Goal: Book appointment/travel/reservation

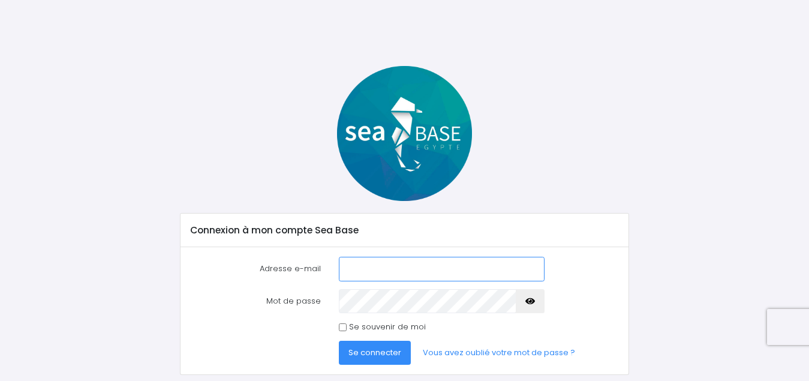
click at [420, 268] on input "Adresse e-mail" at bounding box center [441, 269] width 205 height 24
type input "[EMAIL_ADDRESS][DOMAIN_NAME]"
click at [341, 328] on input "Se souvenir de moi" at bounding box center [343, 327] width 8 height 8
checkbox input "true"
click at [366, 357] on span "Se connecter" at bounding box center [374, 352] width 53 height 11
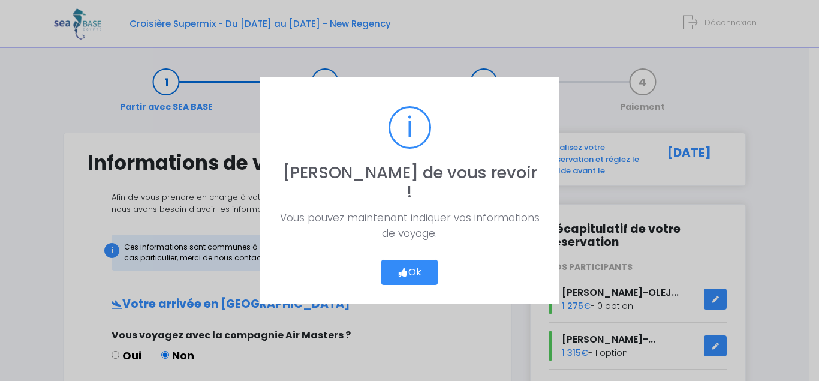
click at [415, 260] on button "Ok" at bounding box center [409, 272] width 56 height 25
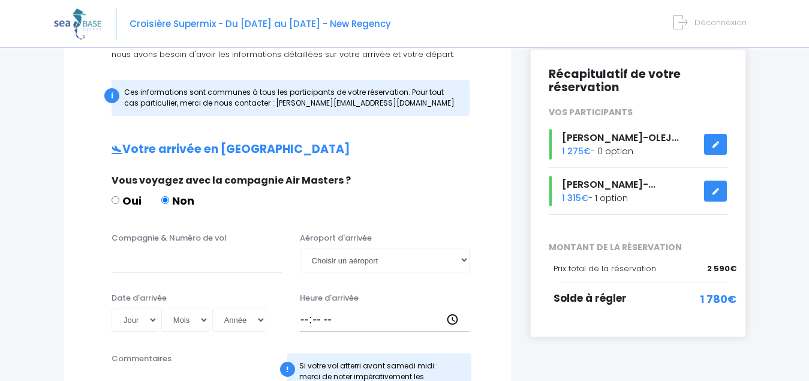
scroll to position [160, 0]
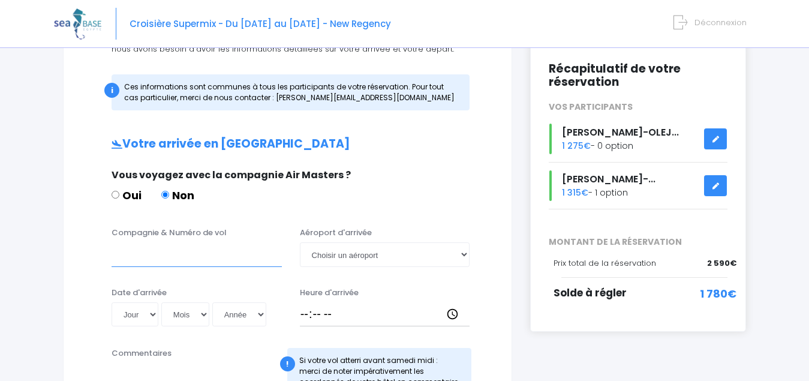
click at [126, 257] on input "Compagnie & Numéro de vol" at bounding box center [197, 254] width 170 height 24
click at [152, 258] on input "Compagnie & Numéro de vol" at bounding box center [197, 254] width 170 height 24
type input "EGYPTAIR MS46"
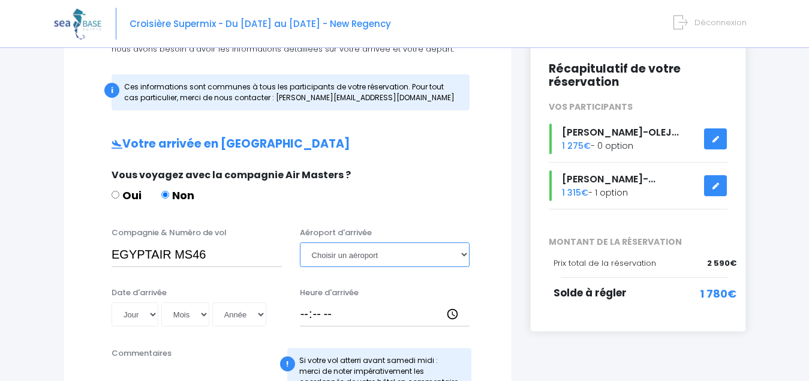
click at [423, 263] on select "Choisir un aéroport Hurghada Marsa Alam" at bounding box center [385, 254] width 170 height 24
select select "Hurghada"
click at [300, 242] on select "Choisir un aéroport Hurghada Marsa Alam" at bounding box center [385, 254] width 170 height 24
click at [150, 320] on select "Jour 01 02 03 04 05 06 07 08 09 10 11 12 13 14 15 16 17 18 19 20 21 22 23 24 25…" at bounding box center [135, 314] width 47 height 24
select select "25"
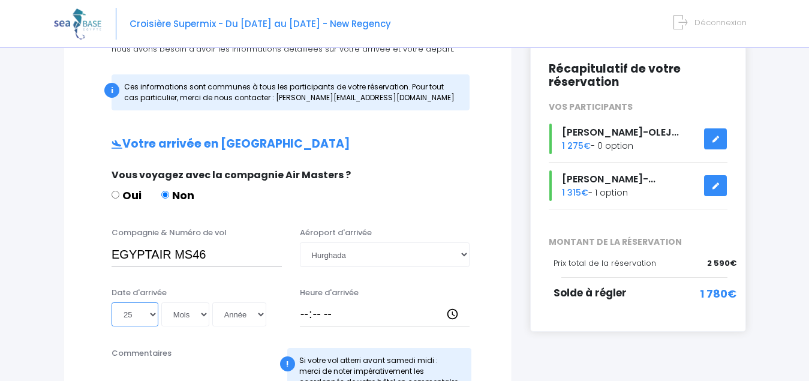
click at [112, 302] on select "Jour 01 02 03 04 05 06 07 08 09 10 11 12 13 14 15 16 17 18 19 20 21 22 23 24 25…" at bounding box center [135, 314] width 47 height 24
click at [188, 320] on select "Mois 01 02 03 04 05 06 07 08 09 10 11 12" at bounding box center [185, 314] width 48 height 24
select select "10"
click at [162, 302] on select "Mois 01 02 03 04 05 06 07 08 09 10 11 12" at bounding box center [185, 314] width 48 height 24
click at [242, 317] on select "Année 2045 2044 2043 2042 2041 2040 2039 2038 2037 2036 2035 2034 2033 2032 203…" at bounding box center [239, 314] width 54 height 24
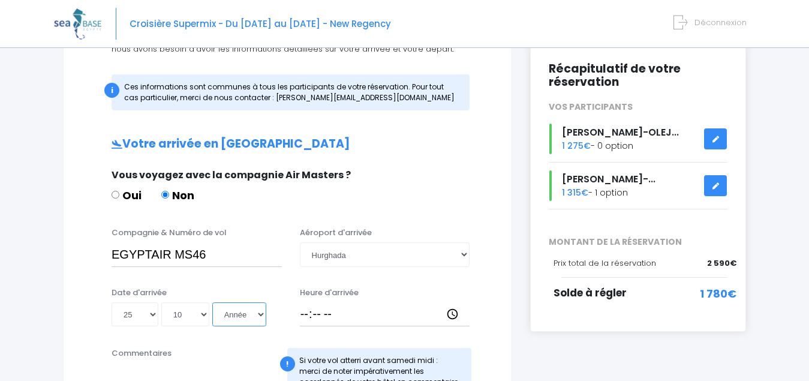
select select "2025"
click at [214, 302] on select "Année 2045 2044 2043 2042 2041 2040 2039 2038 2037 2036 2035 2034 2033 2032 203…" at bounding box center [239, 314] width 54 height 24
type input "2025-10-25"
click at [309, 313] on input "Heure d'arrivée" at bounding box center [385, 314] width 170 height 24
type input "11:00"
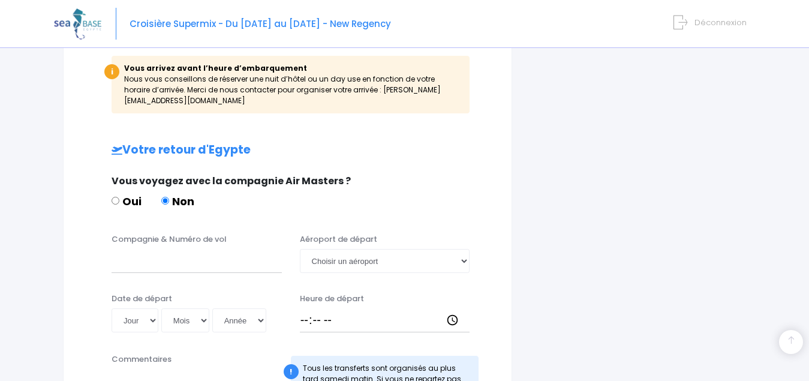
scroll to position [580, 0]
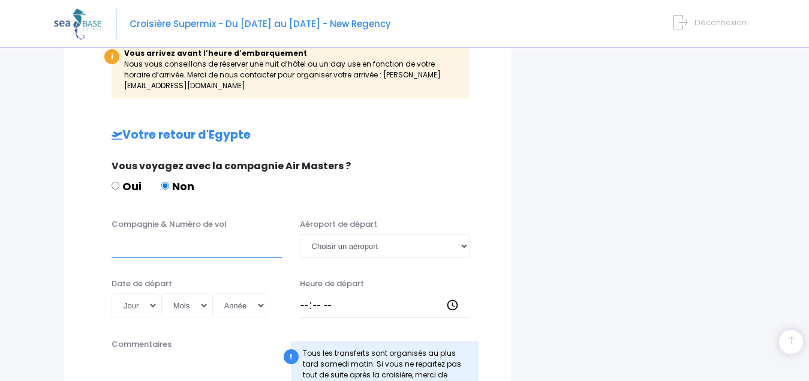
click at [136, 238] on input "Compagnie & Numéro de vol" at bounding box center [197, 246] width 170 height 24
paste input "EJU4496"
type input "EASYJET EJU4496"
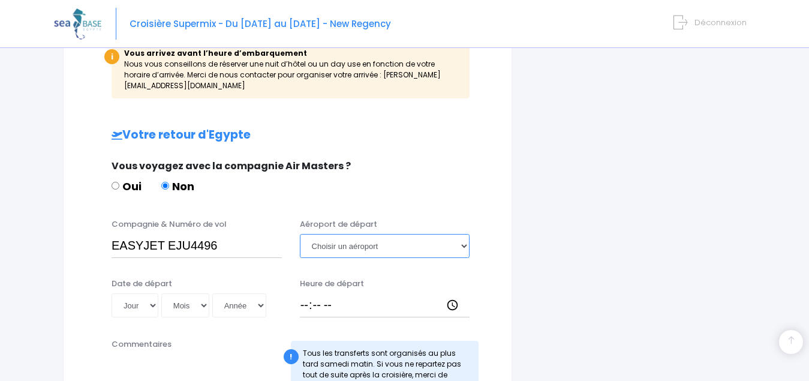
click at [424, 240] on select "Choisir un aéroport Hurghada Marsa Alam" at bounding box center [385, 246] width 170 height 24
select select "Hurghada"
click at [300, 234] on select "Choisir un aéroport Hurghada Marsa Alam" at bounding box center [385, 246] width 170 height 24
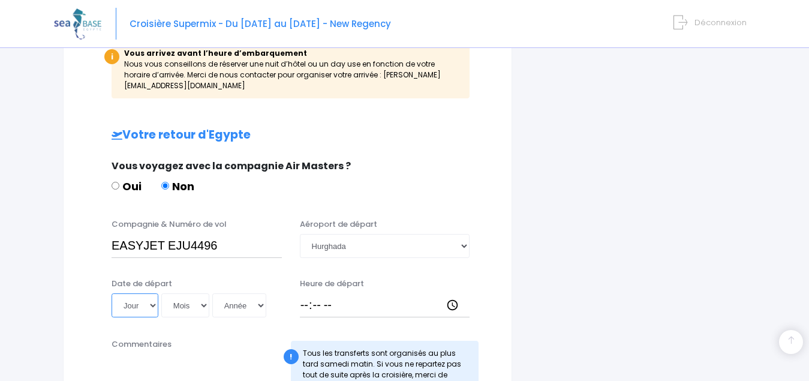
click at [143, 302] on select "Jour 01 02 03 04 05 06 07 08 09 10 11 12 13 14 15 16 17 18 19 20 21 22 23 24 25…" at bounding box center [135, 305] width 47 height 24
click at [137, 293] on select "Jour 01 02 03 04 05 06 07 08 09 10 11 12 13 14 15 16 17 18 19 20 21 22 23 24 25…" at bounding box center [135, 305] width 47 height 24
select select "01"
click at [112, 293] on select "Jour 01 02 03 04 05 06 07 08 09 10 11 12 13 14 15 16 17 18 19 20 21 22 23 24 25…" at bounding box center [135, 305] width 47 height 24
click at [191, 296] on select "Mois 01 02 03 04 05 06 07 08 09 10 11 12" at bounding box center [185, 305] width 48 height 24
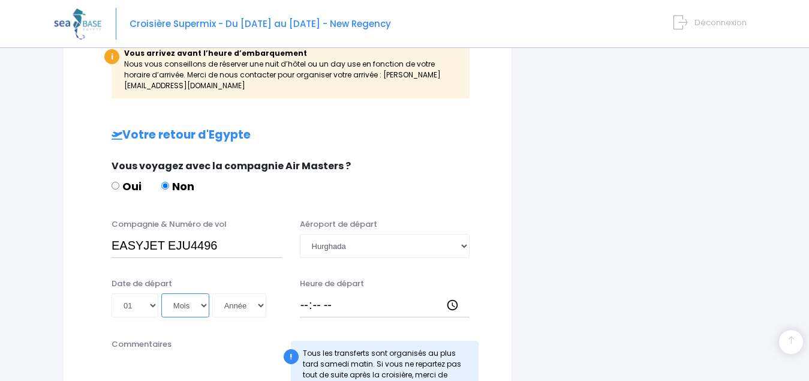
select select "11"
click at [162, 293] on select "Mois 01 02 03 04 05 06 07 08 09 10 11 12" at bounding box center [185, 305] width 48 height 24
click at [237, 299] on select "Année 2045 2044 2043 2042 2041 2040 2039 2038 2037 2036 2035 2034 2033 2032 203…" at bounding box center [239, 305] width 54 height 24
select select "2025"
click at [214, 293] on select "Année 2045 2044 2043 2042 2041 2040 2039 2038 2037 2036 2035 2034 2033 2032 203…" at bounding box center [239, 305] width 54 height 24
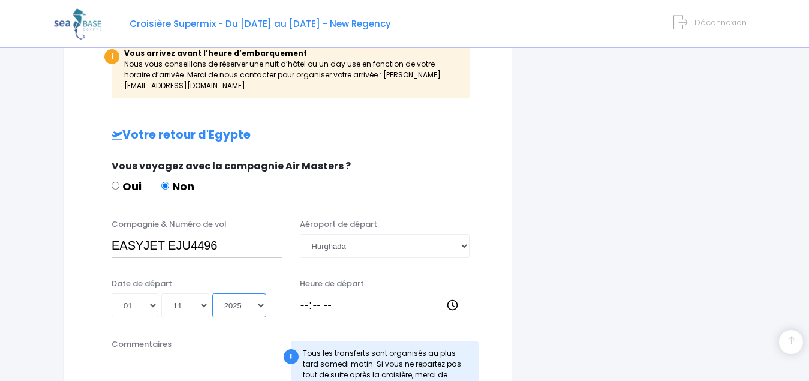
type input "2025-11-01"
click at [305, 293] on input "Heure de départ" at bounding box center [385, 305] width 170 height 24
type input "19:30"
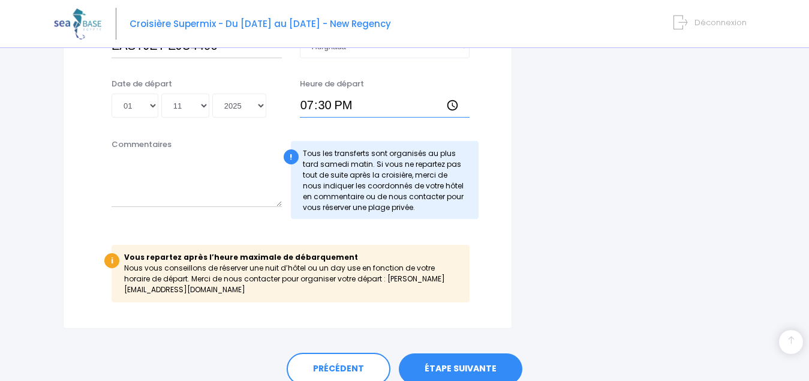
scroll to position [710, 0]
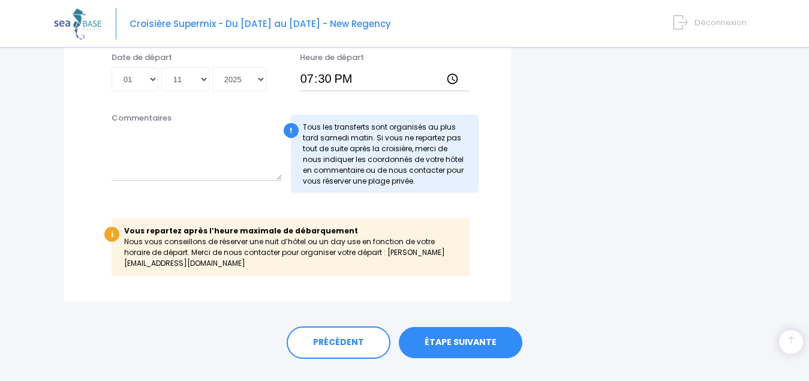
scroll to position [810, 0]
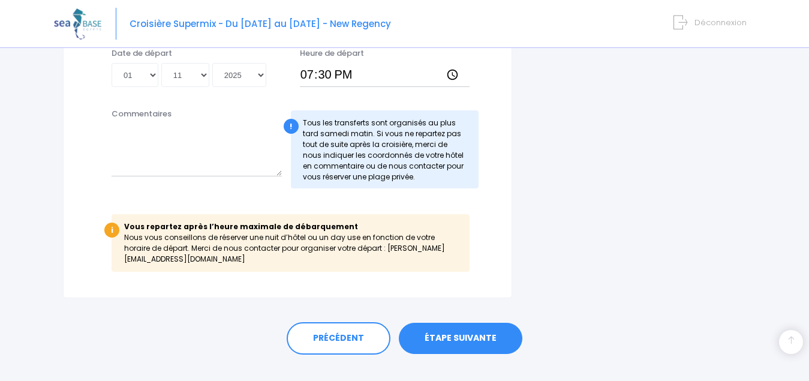
click at [469, 326] on link "ÉTAPE SUIVANTE" at bounding box center [461, 338] width 124 height 31
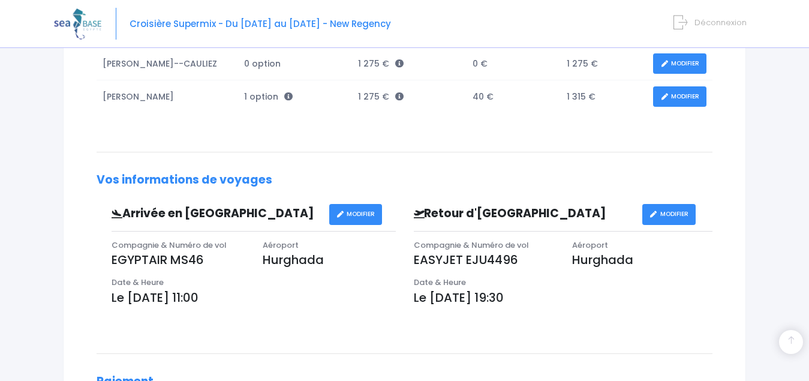
scroll to position [280, 0]
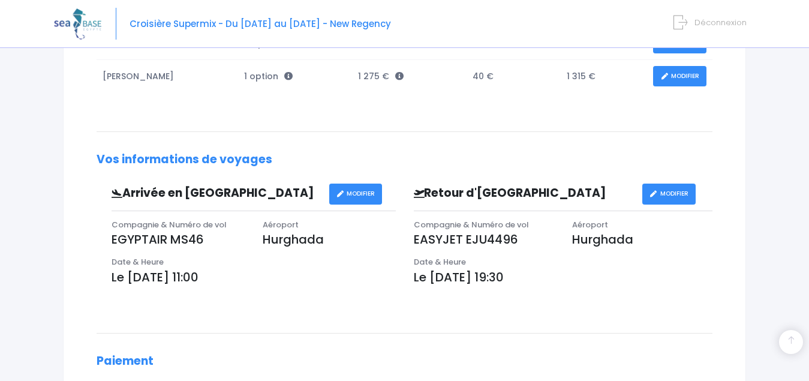
click at [768, 271] on div "Notre plateforme de réservation n'est pas compatible avec votre appareil. Veuil…" at bounding box center [404, 158] width 809 height 876
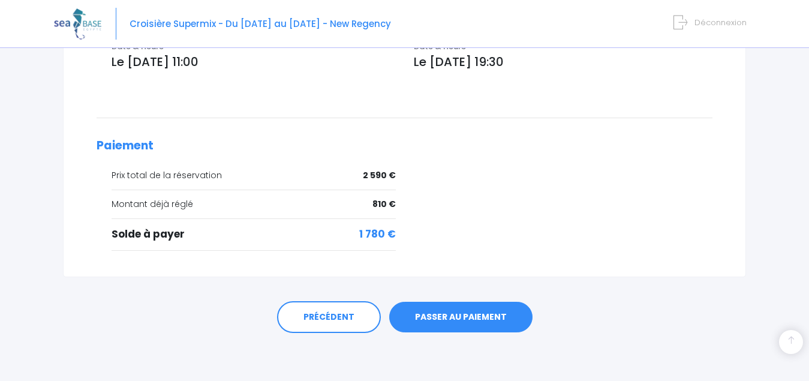
scroll to position [504, 0]
click at [472, 320] on link "PASSER AU PAIEMENT" at bounding box center [460, 317] width 143 height 31
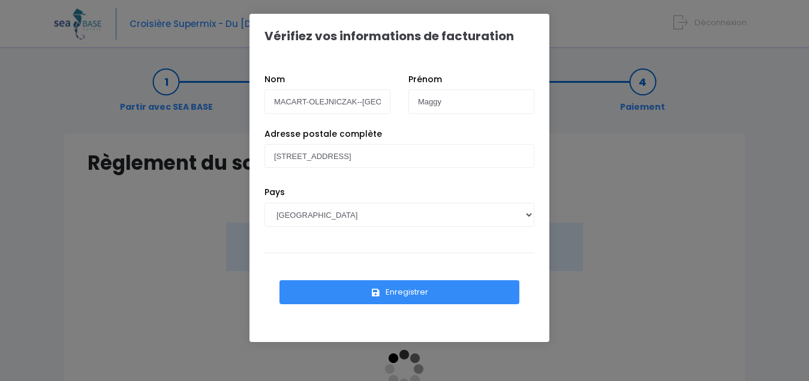
click at [411, 295] on button "Enregistrer" at bounding box center [399, 292] width 240 height 24
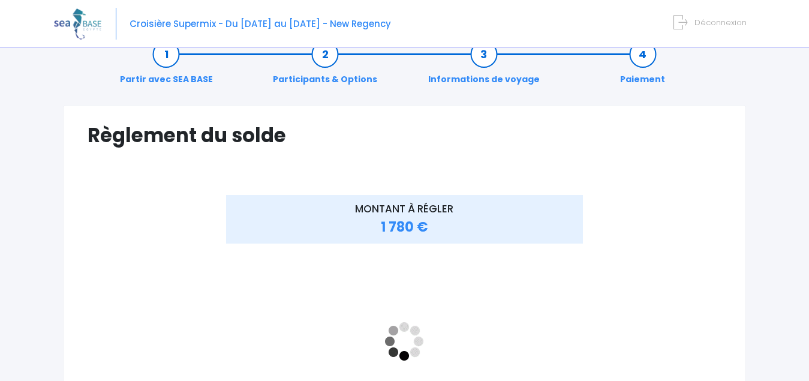
scroll to position [60, 0]
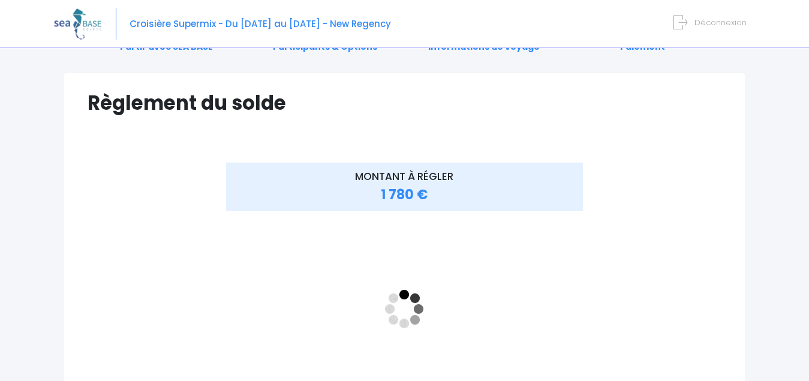
click at [586, 335] on div "MONTANT À RÉGLER 1 780 €" at bounding box center [404, 315] width 423 height 306
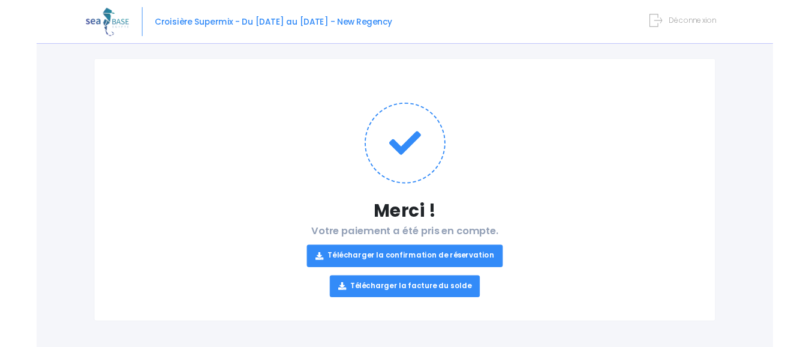
scroll to position [70, 0]
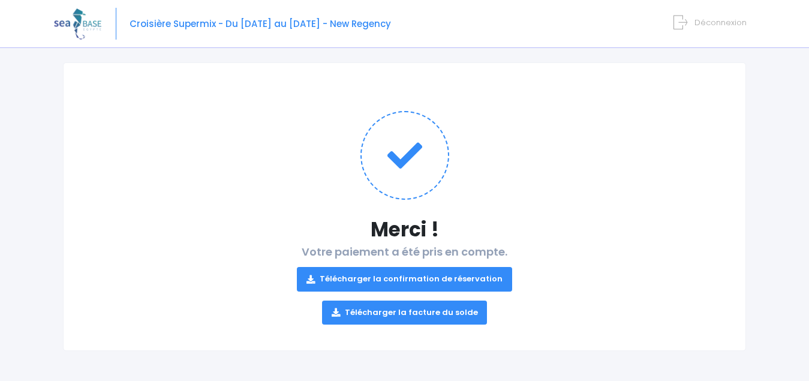
click at [405, 279] on link "Télécharger la confirmation de réservation" at bounding box center [404, 279] width 215 height 24
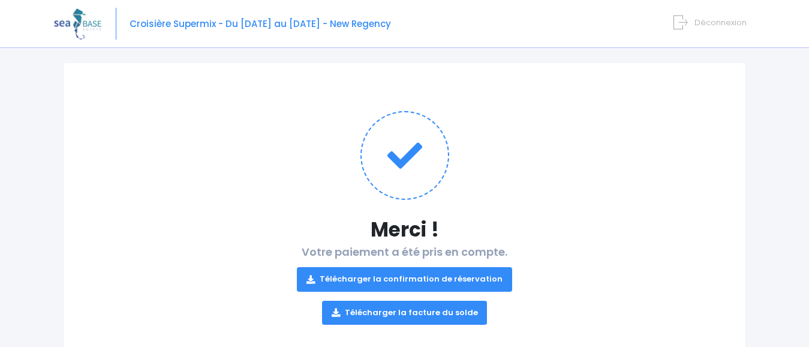
click at [409, 314] on link "Télécharger la facture du solde" at bounding box center [404, 312] width 165 height 24
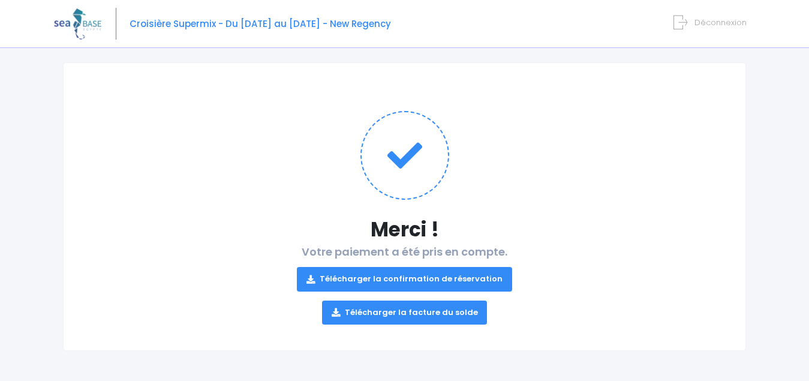
click at [82, 23] on img at bounding box center [77, 23] width 47 height 31
click at [722, 23] on span "Déconnexion" at bounding box center [720, 22] width 52 height 11
